Goal: Task Accomplishment & Management: Manage account settings

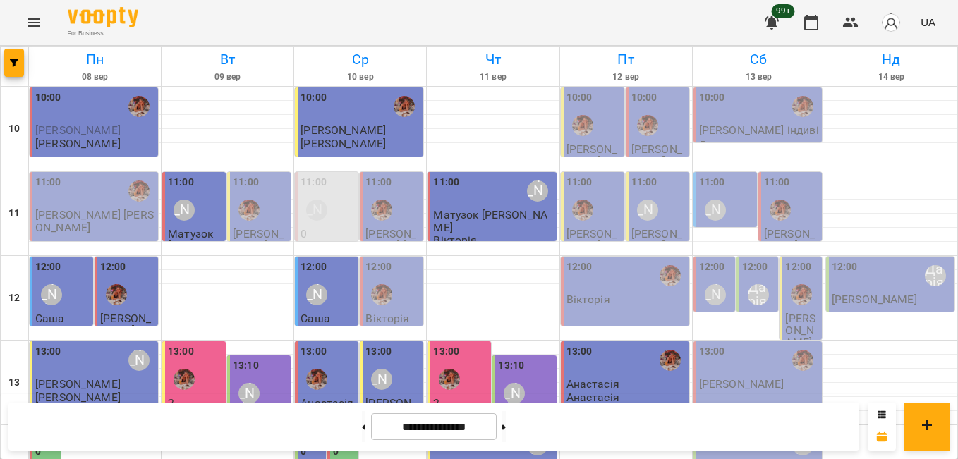
scroll to position [423, 0]
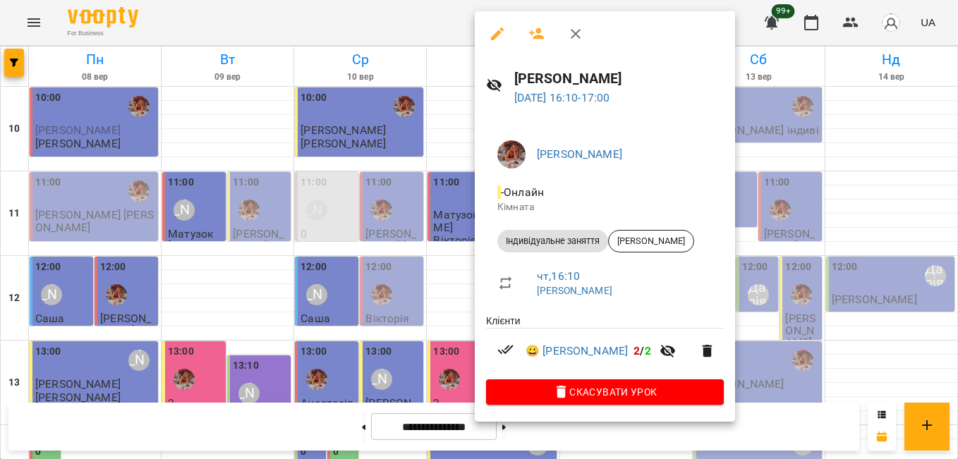
click at [421, 25] on div at bounding box center [479, 229] width 958 height 459
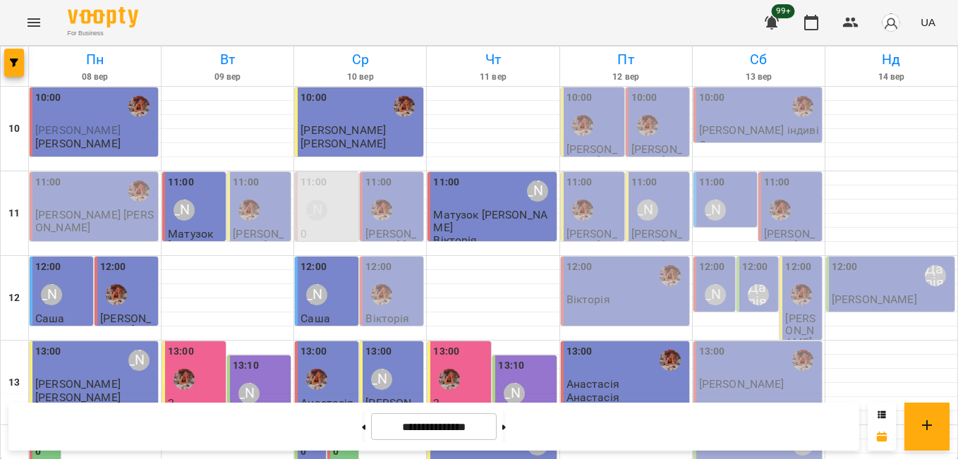
scroll to position [411, 0]
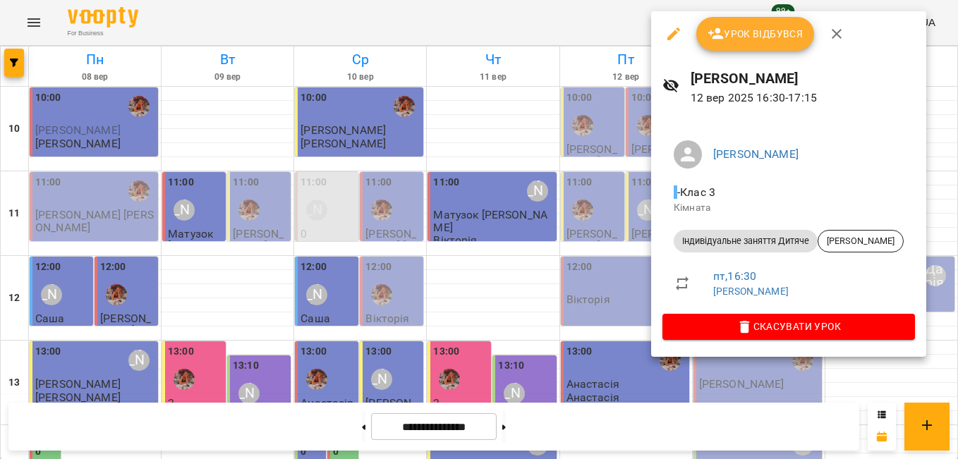
click at [566, 17] on div at bounding box center [479, 229] width 958 height 459
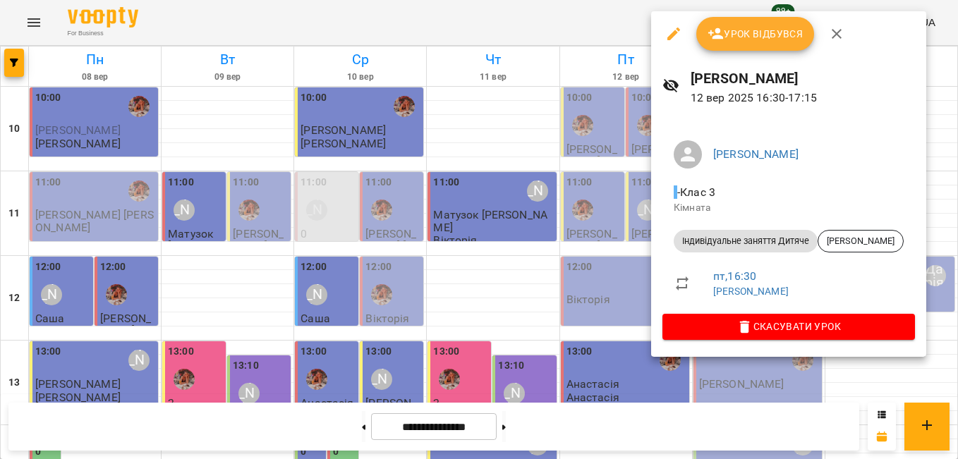
click at [549, 21] on div at bounding box center [479, 229] width 958 height 459
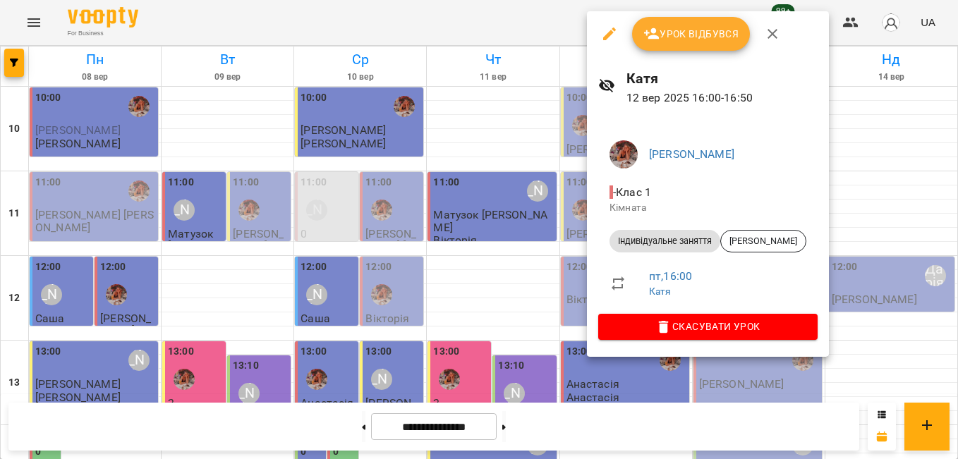
click at [515, 35] on div at bounding box center [479, 229] width 958 height 459
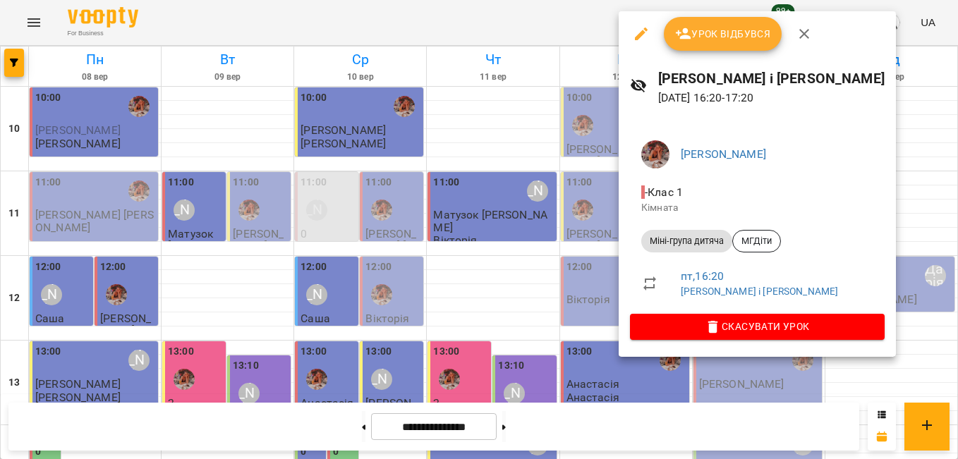
click at [566, 29] on div at bounding box center [479, 229] width 958 height 459
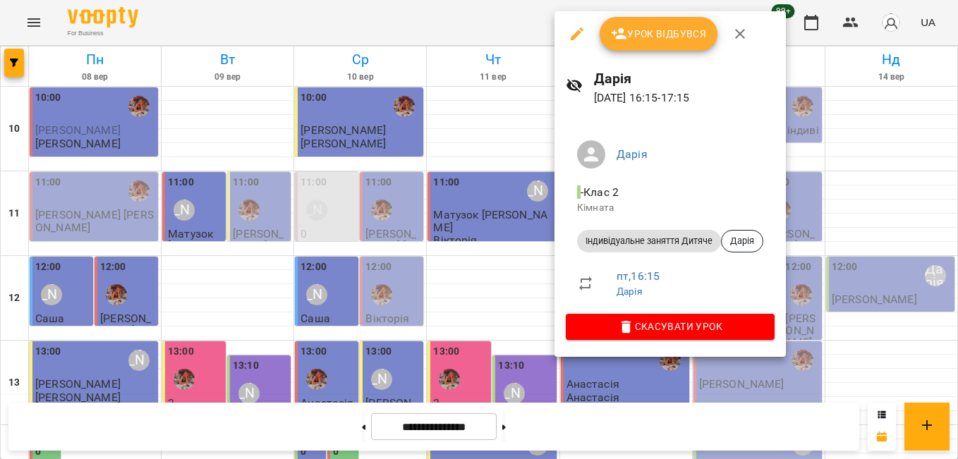
click at [495, 2] on div at bounding box center [479, 229] width 958 height 459
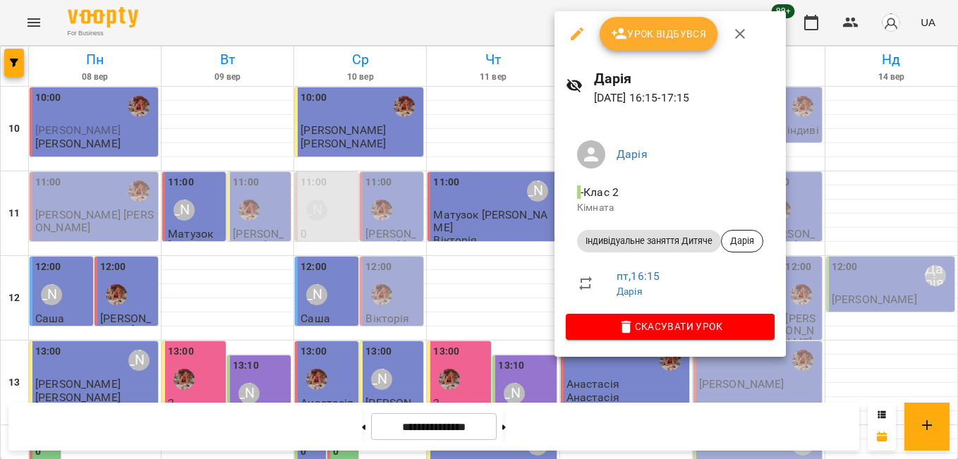
click at [511, 35] on div at bounding box center [479, 229] width 958 height 459
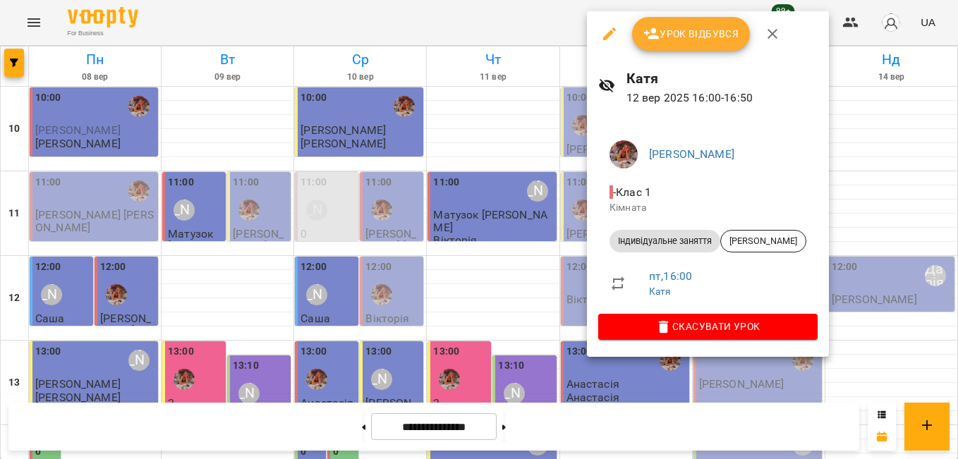
click at [527, 28] on div at bounding box center [479, 229] width 958 height 459
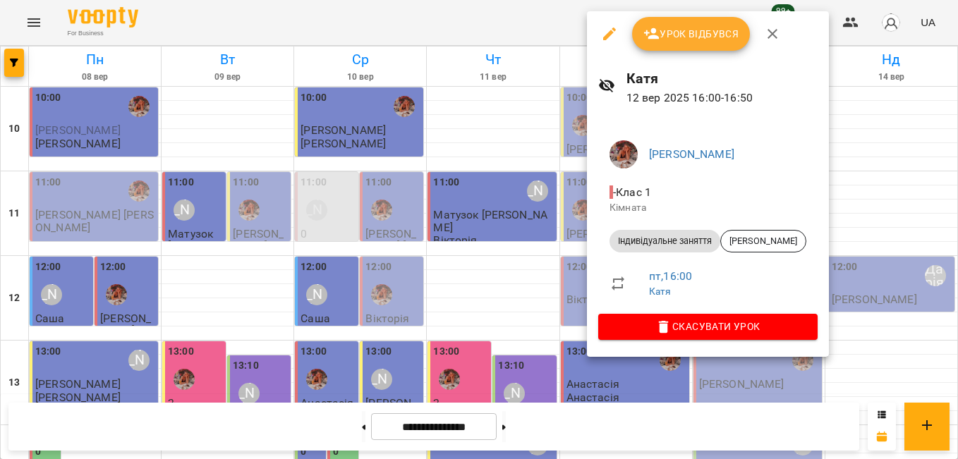
click at [485, 28] on div at bounding box center [479, 229] width 958 height 459
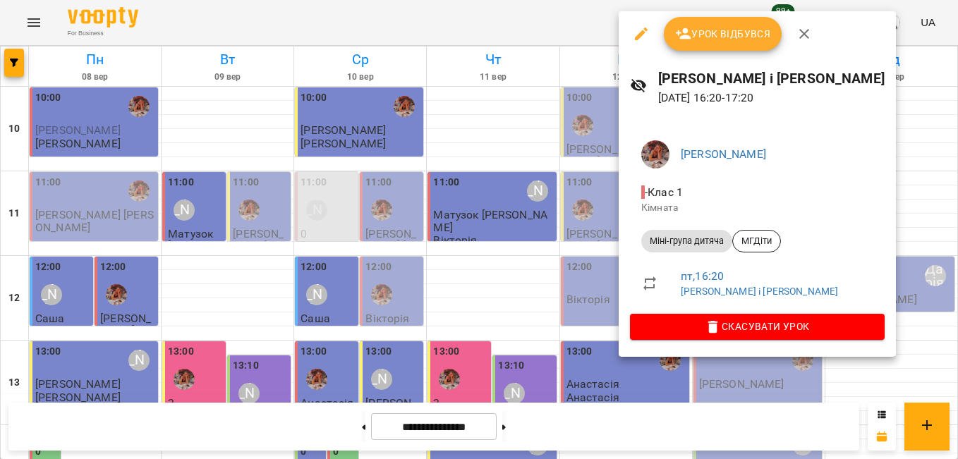
click at [517, 8] on div at bounding box center [479, 229] width 958 height 459
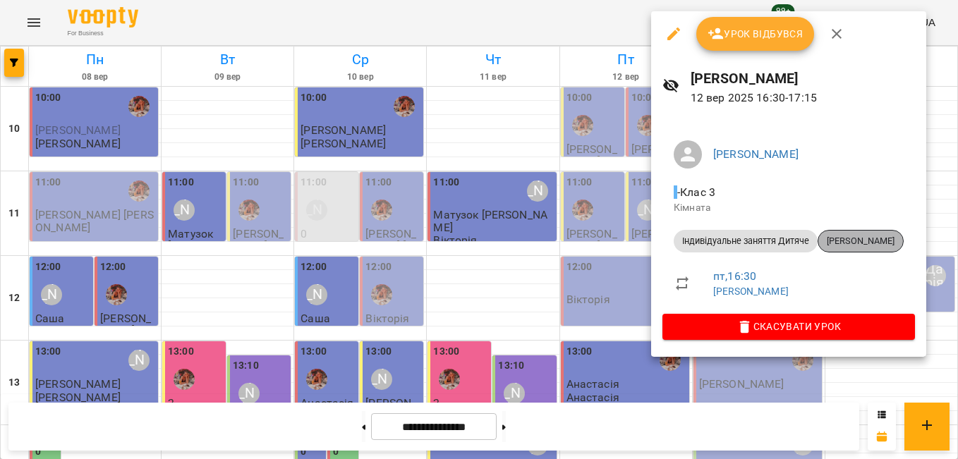
click at [837, 239] on span "[PERSON_NAME]" at bounding box center [861, 241] width 85 height 13
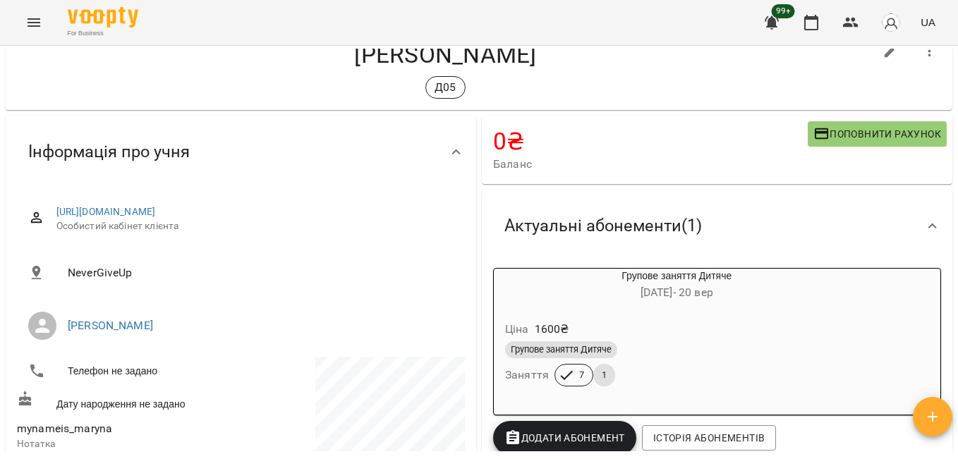
scroll to position [71, 0]
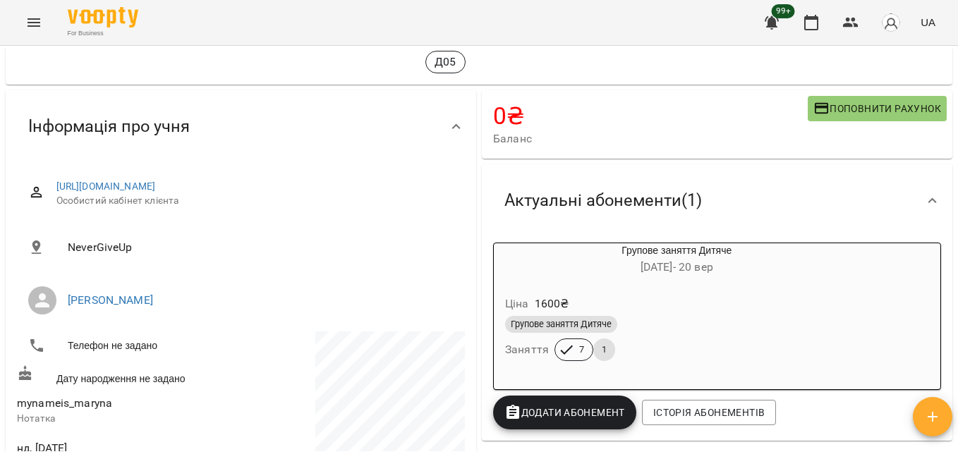
click at [558, 409] on span "Додати Абонемент" at bounding box center [565, 412] width 121 height 17
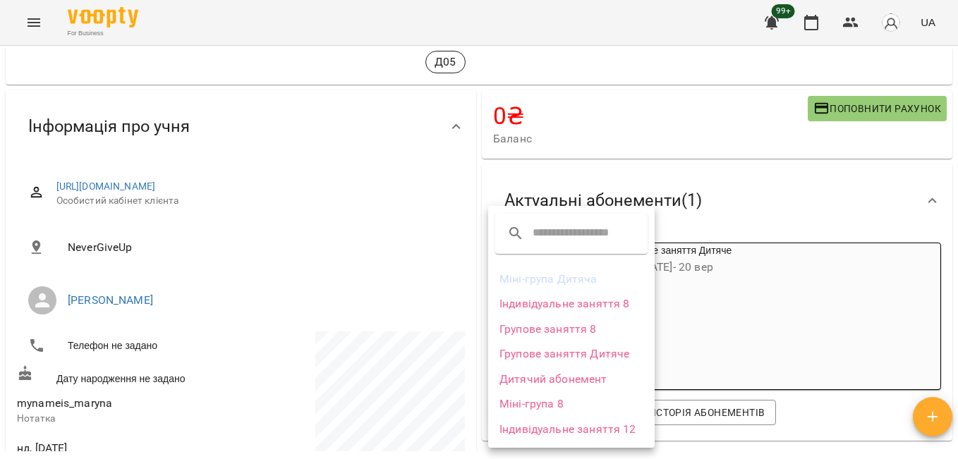
click at [548, 385] on li "Дитячий абонемент" at bounding box center [571, 379] width 167 height 25
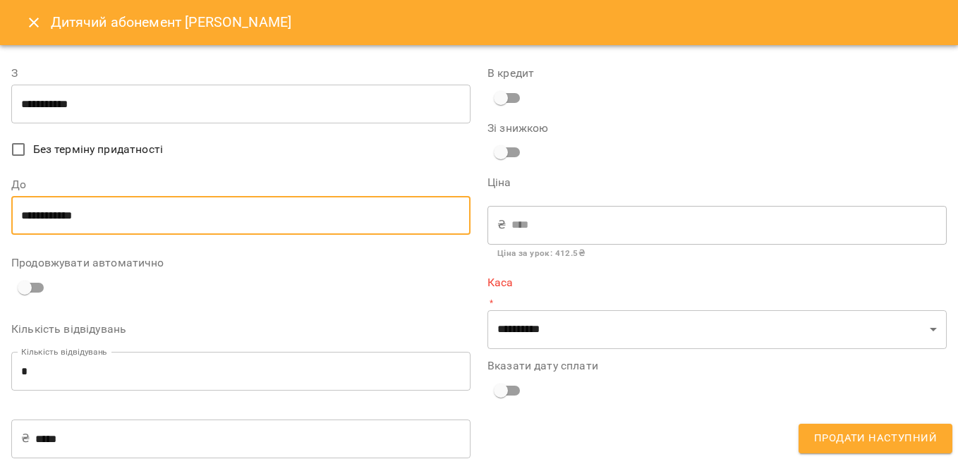
click at [46, 215] on input "**********" at bounding box center [240, 216] width 459 height 40
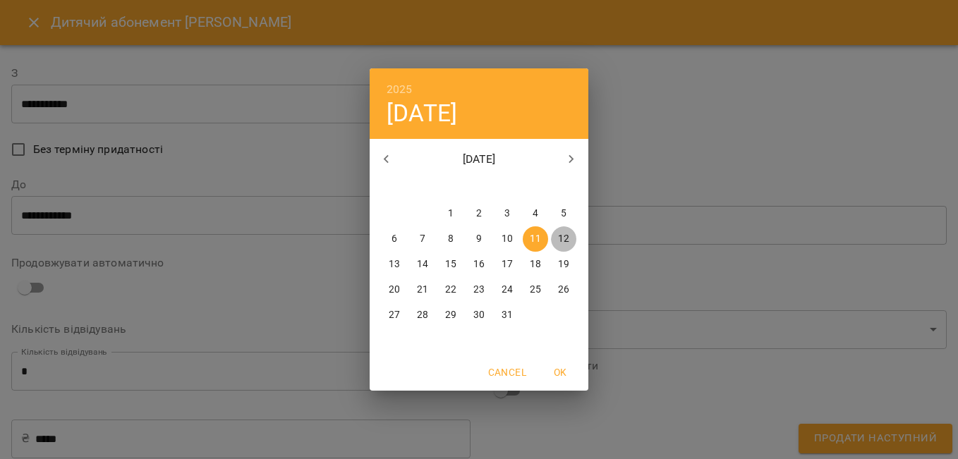
click at [565, 240] on p "12" at bounding box center [563, 239] width 11 height 14
type input "**********"
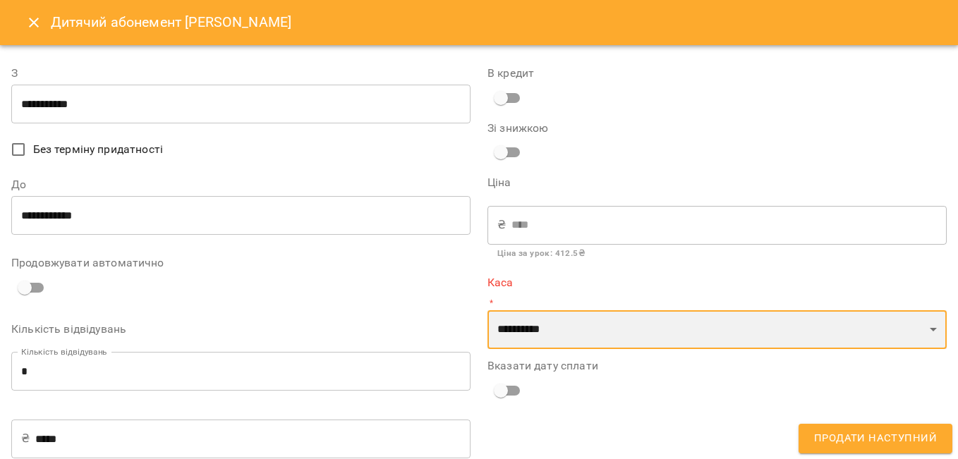
click at [543, 331] on select "**********" at bounding box center [717, 331] width 459 height 40
select select "****"
click at [488, 311] on select "**********" at bounding box center [717, 331] width 459 height 40
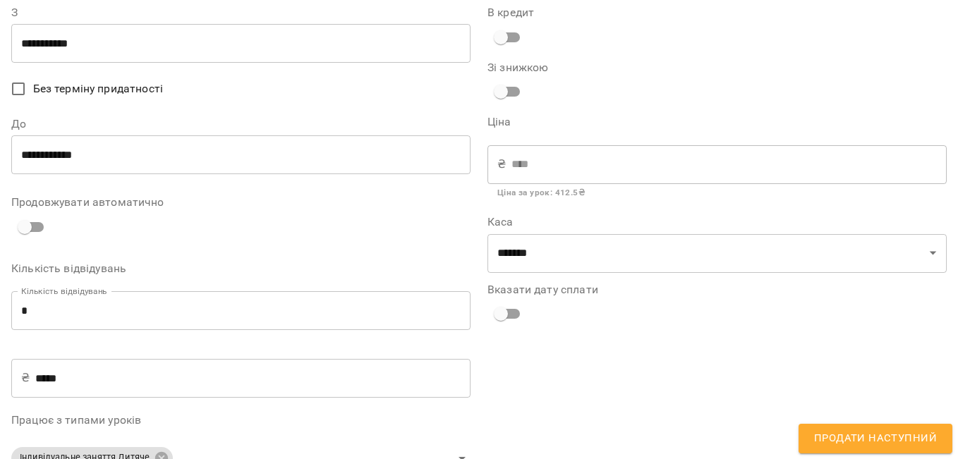
scroll to position [141, 0]
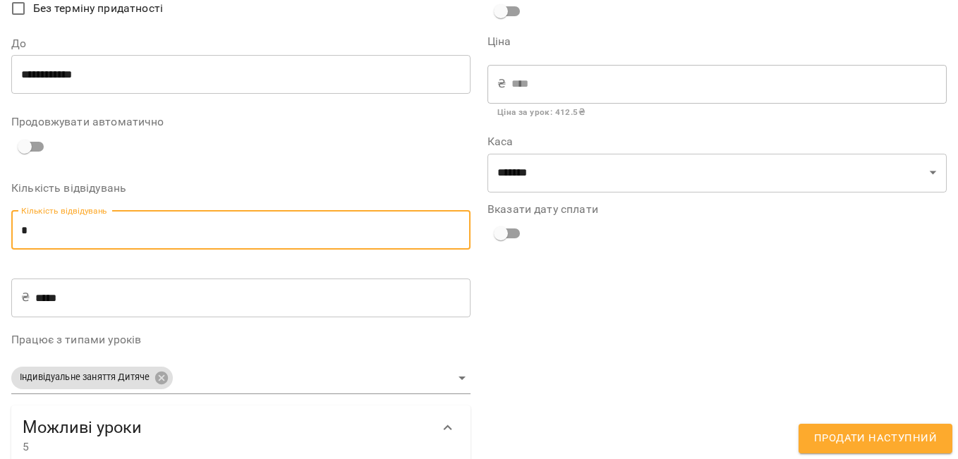
drag, startPoint x: 88, startPoint y: 242, endPoint x: -3, endPoint y: 185, distance: 106.9
click at [0, 185] on html "For Business 99+ UA Мої клієнти / [PERSON_NAME] [PERSON_NAME] Д05 0 ₴ Баланс По…" at bounding box center [479, 252] width 958 height 505
type input "*"
type input "****"
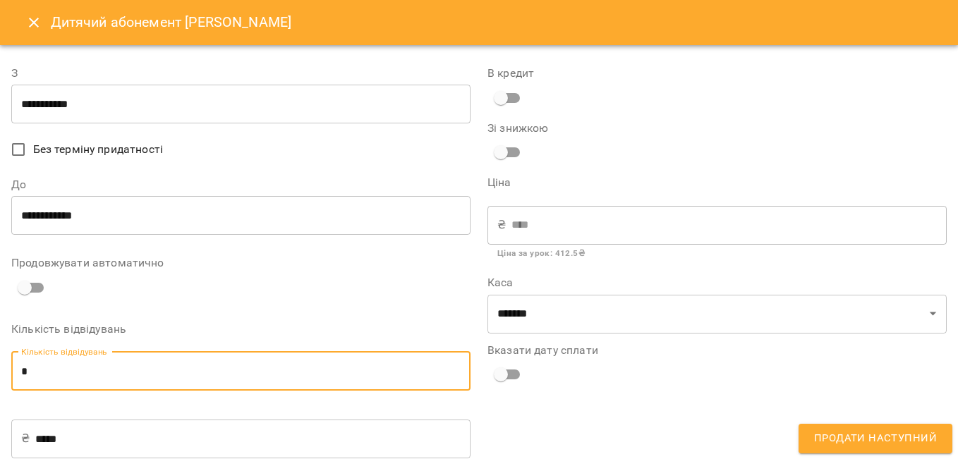
type input "*"
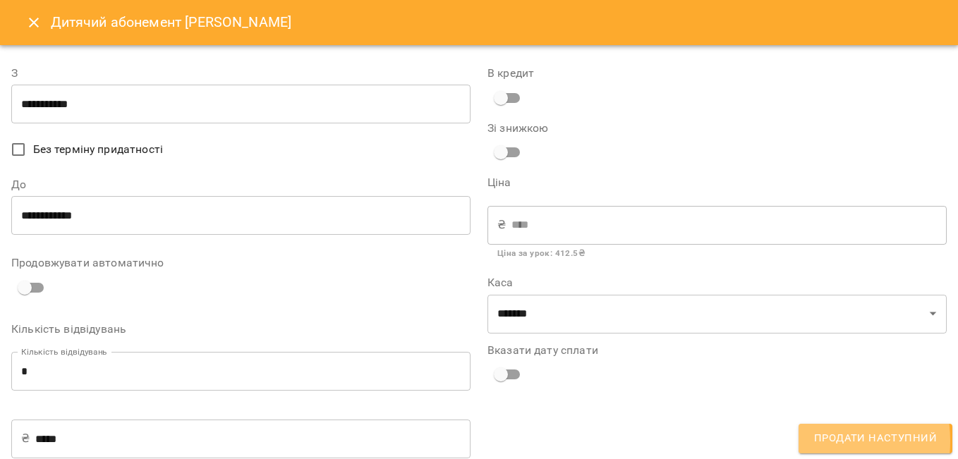
click at [810, 441] on button "Продати наступний" at bounding box center [876, 439] width 154 height 30
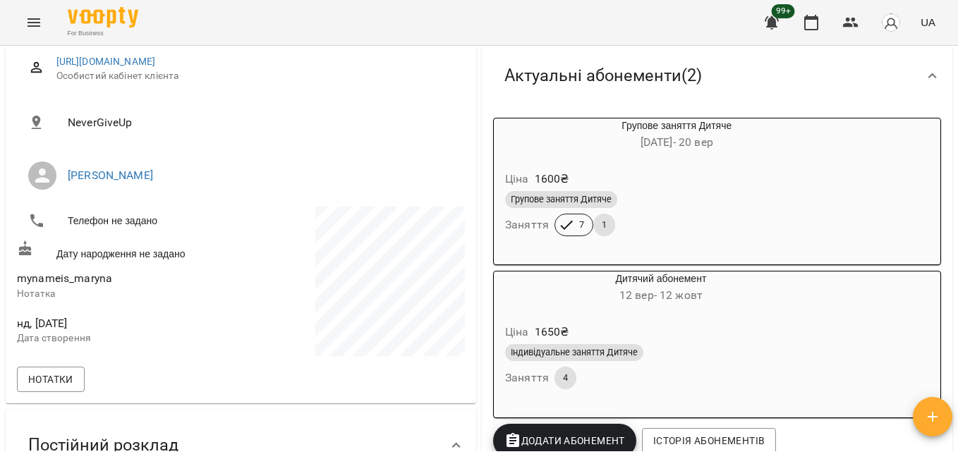
scroll to position [212, 0]
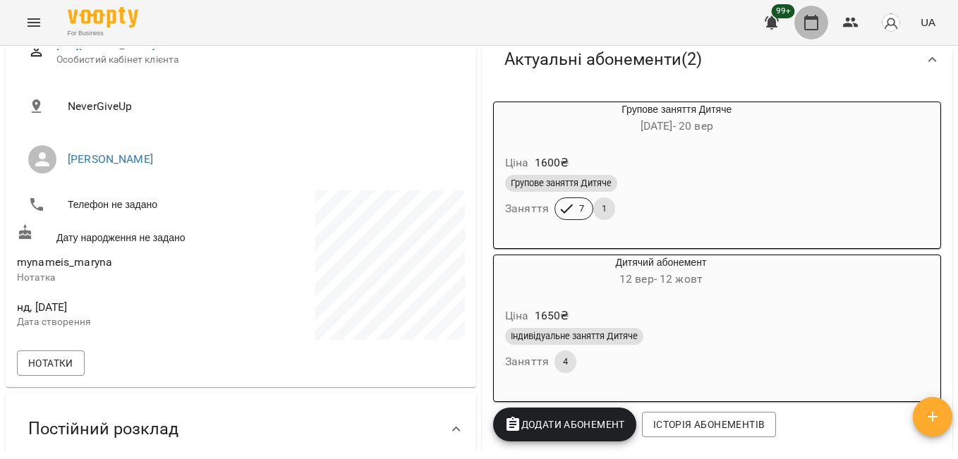
click at [815, 20] on icon "button" at bounding box center [812, 23] width 14 height 16
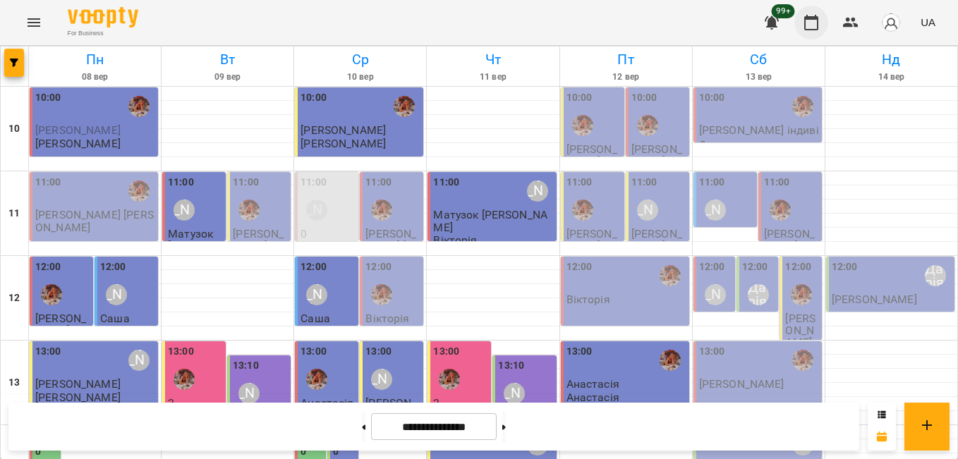
scroll to position [340, 0]
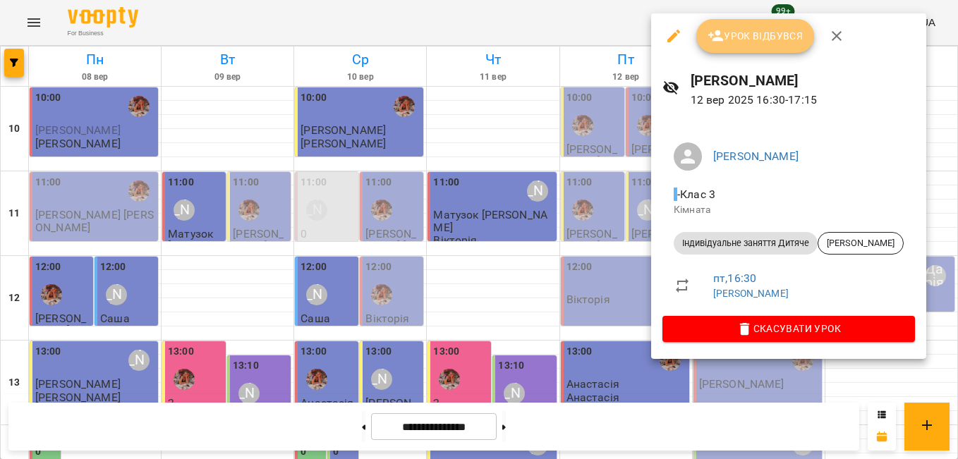
click at [742, 36] on span "Урок відбувся" at bounding box center [756, 36] width 96 height 17
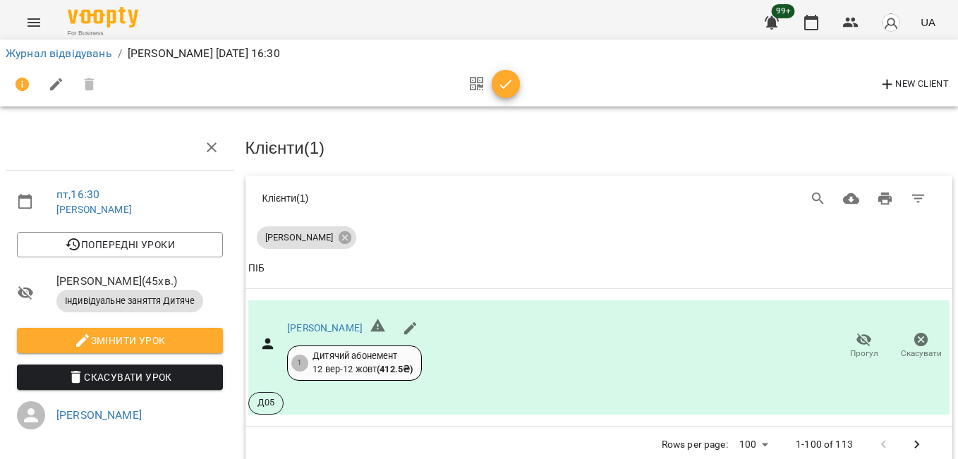
click at [522, 83] on div "New Client" at bounding box center [479, 85] width 947 height 34
click at [519, 85] on span "button" at bounding box center [506, 84] width 28 height 17
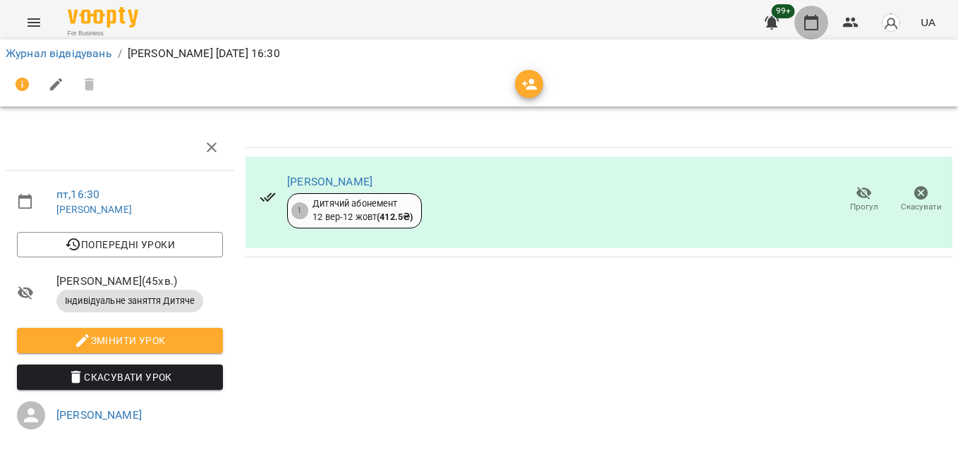
click at [810, 22] on icon "button" at bounding box center [811, 22] width 17 height 17
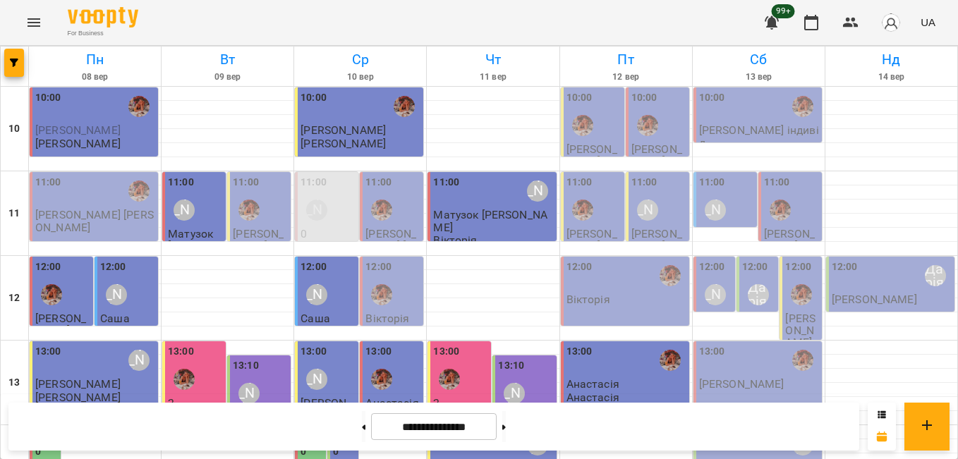
scroll to position [423, 0]
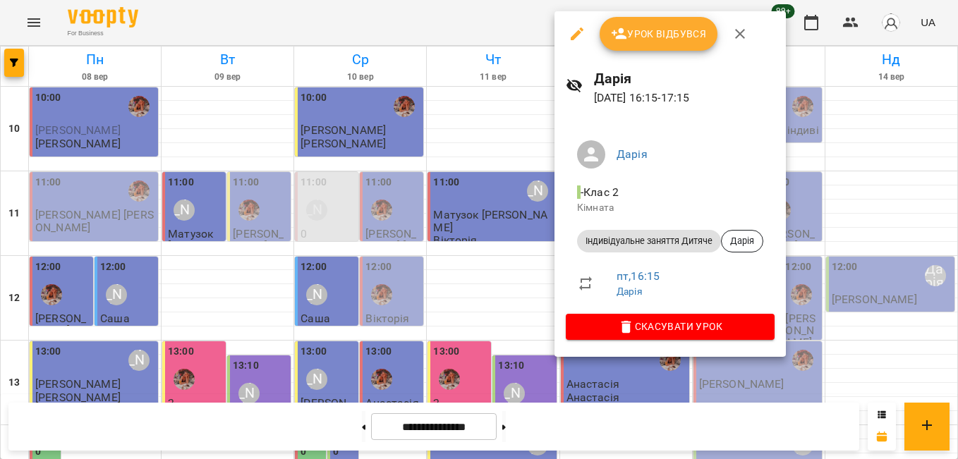
click at [426, 24] on div at bounding box center [479, 229] width 958 height 459
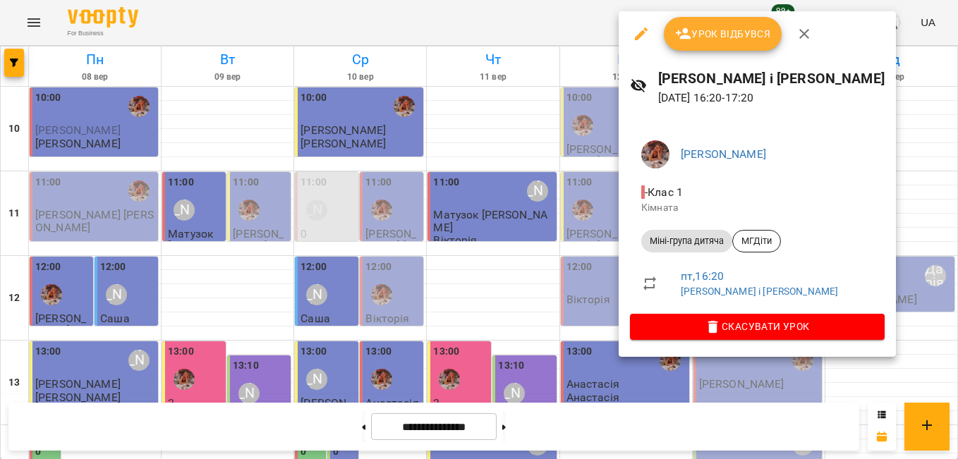
click at [543, 28] on div at bounding box center [479, 229] width 958 height 459
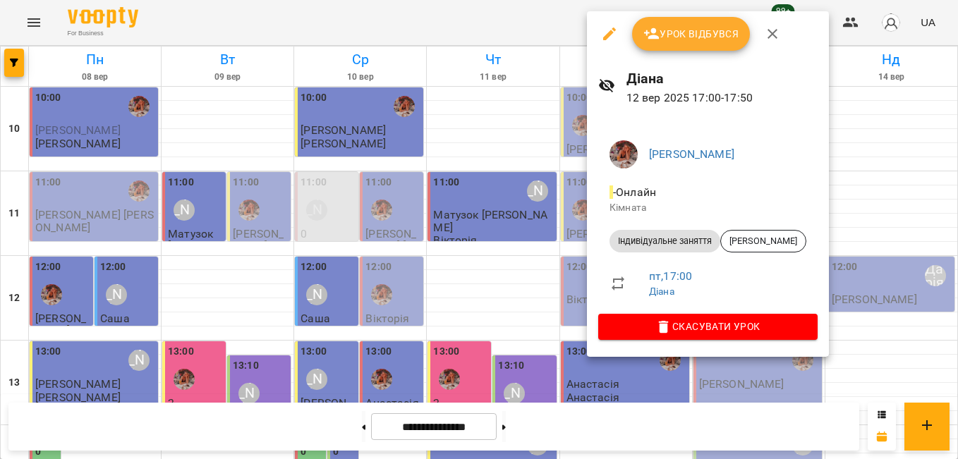
click at [543, 29] on div at bounding box center [479, 229] width 958 height 459
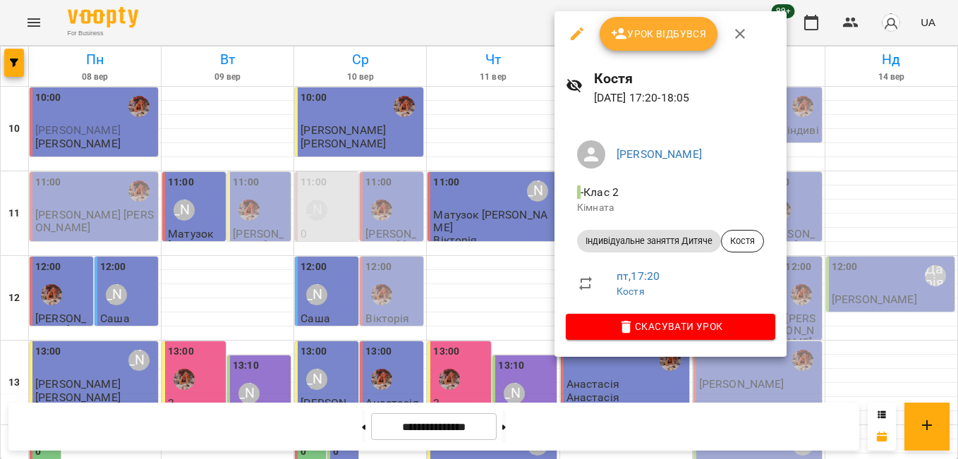
click at [534, 35] on div at bounding box center [479, 229] width 958 height 459
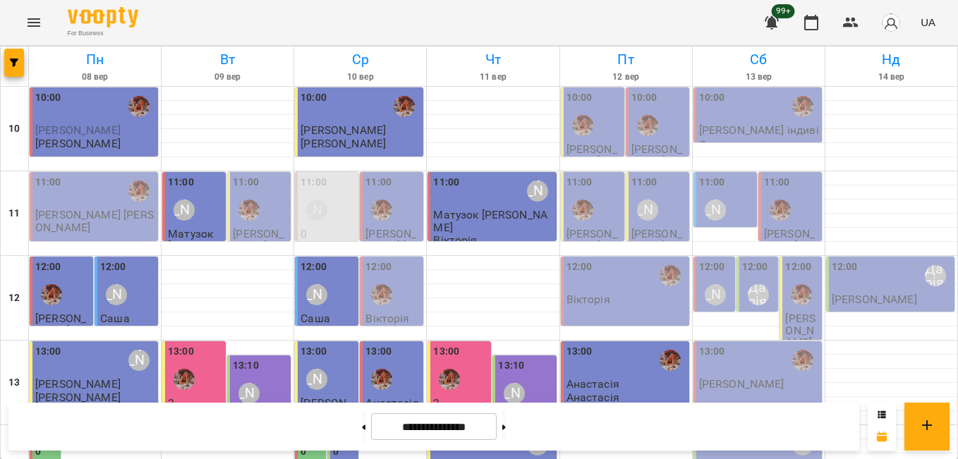
scroll to position [494, 0]
